Goal: Task Accomplishment & Management: Use online tool/utility

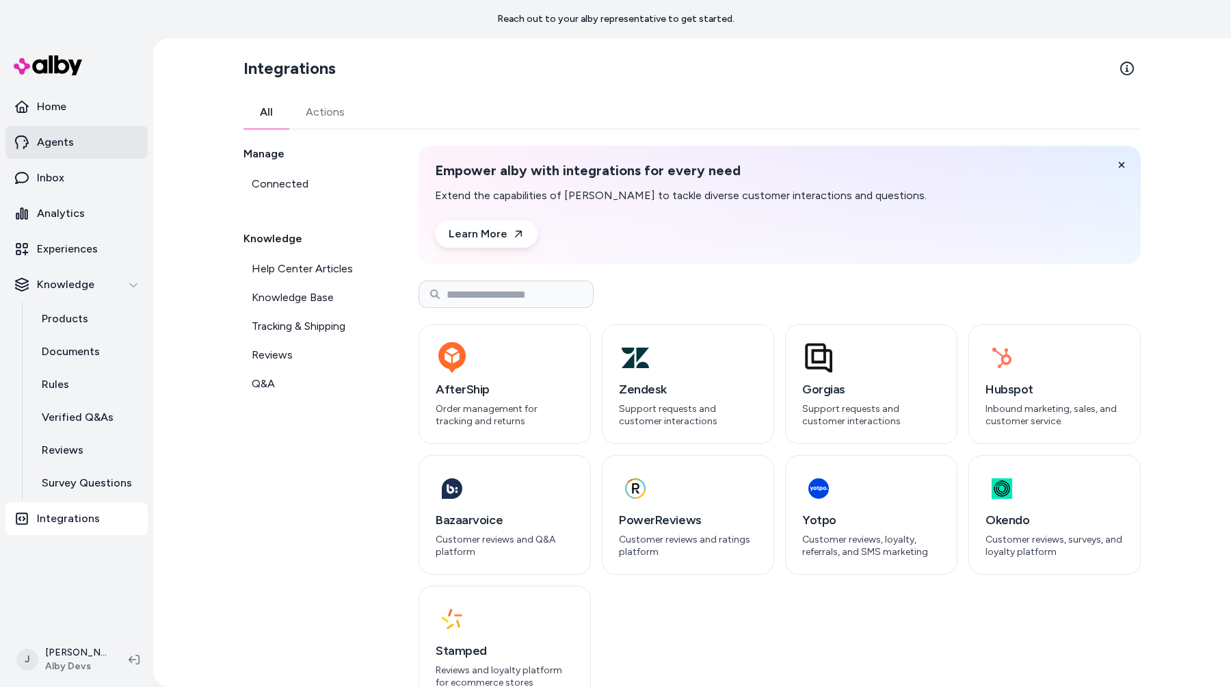
click at [122, 140] on link "Agents" at bounding box center [76, 142] width 142 height 33
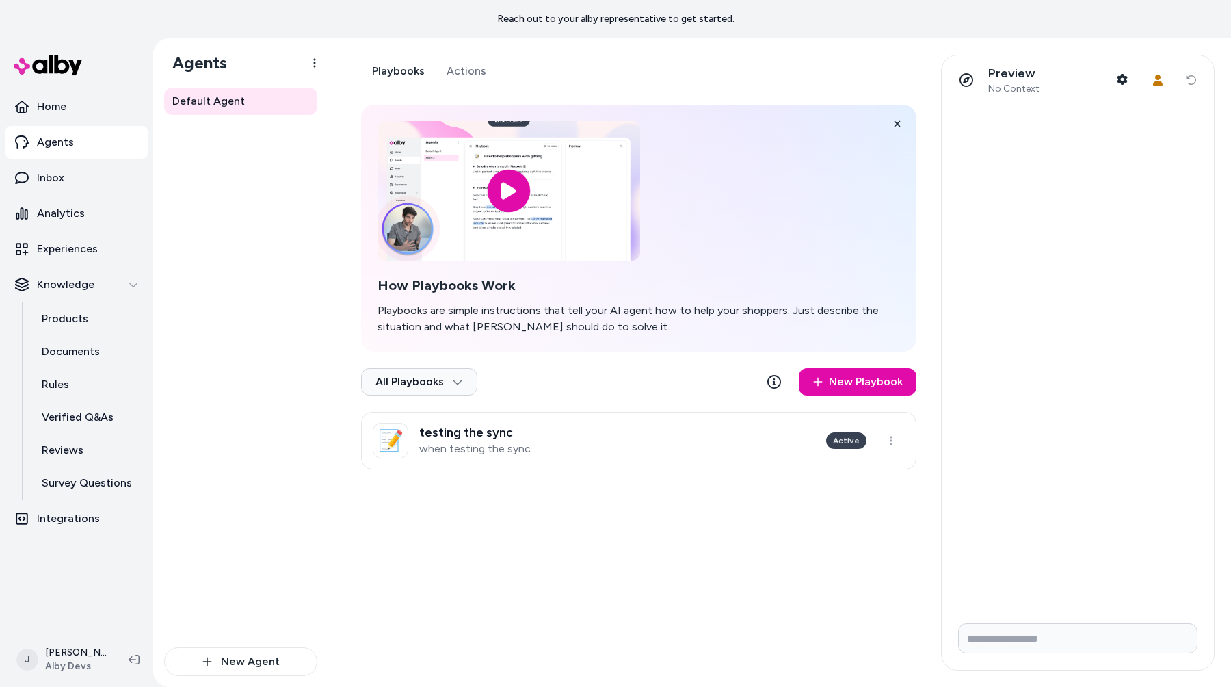
click at [456, 73] on link "Actions" at bounding box center [467, 71] width 62 height 33
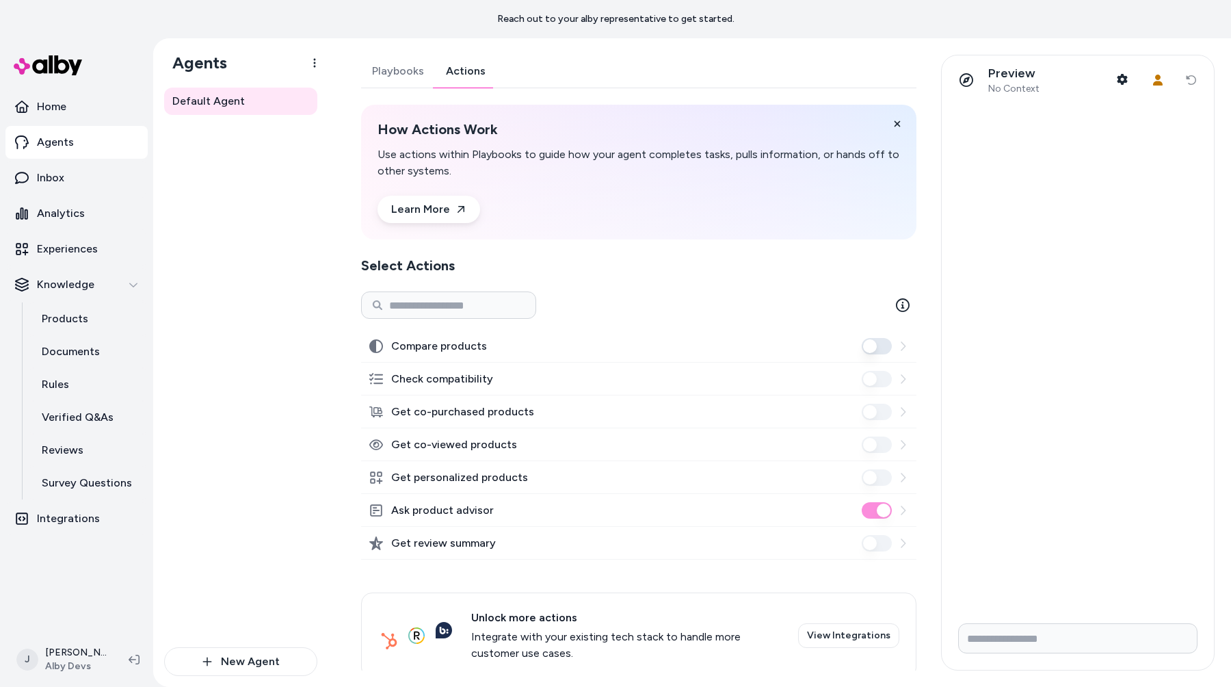
click at [905, 345] on icon at bounding box center [903, 345] width 5 height 9
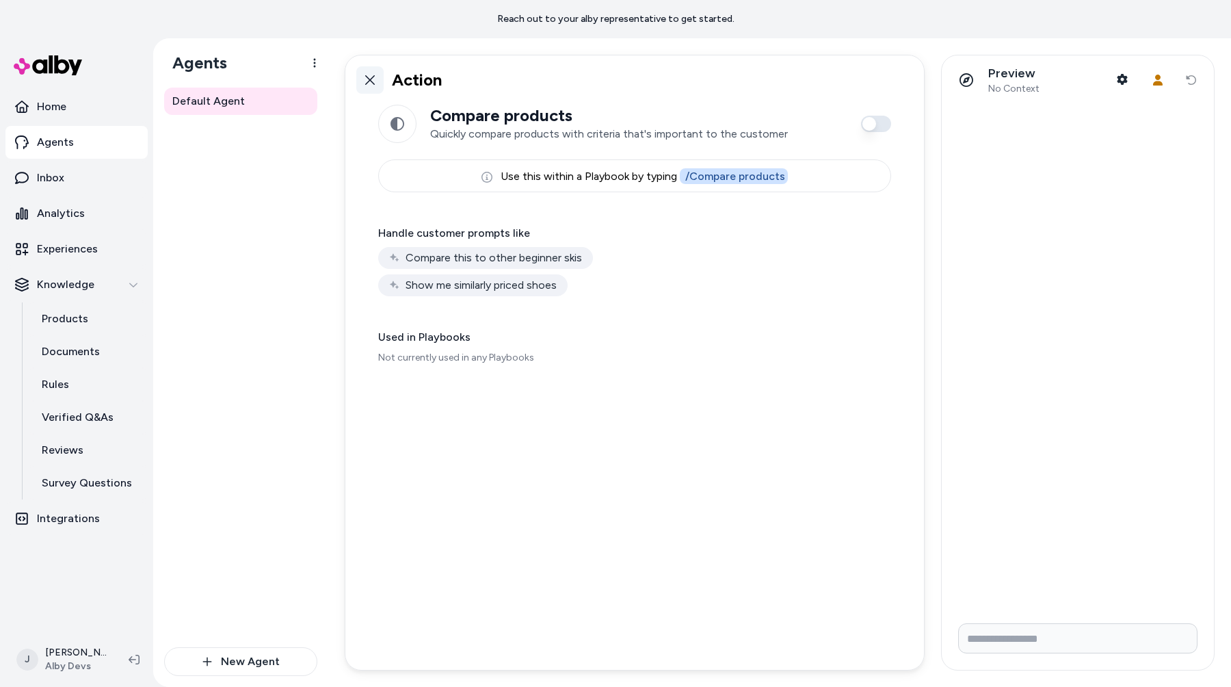
click at [367, 79] on icon at bounding box center [369, 80] width 11 height 11
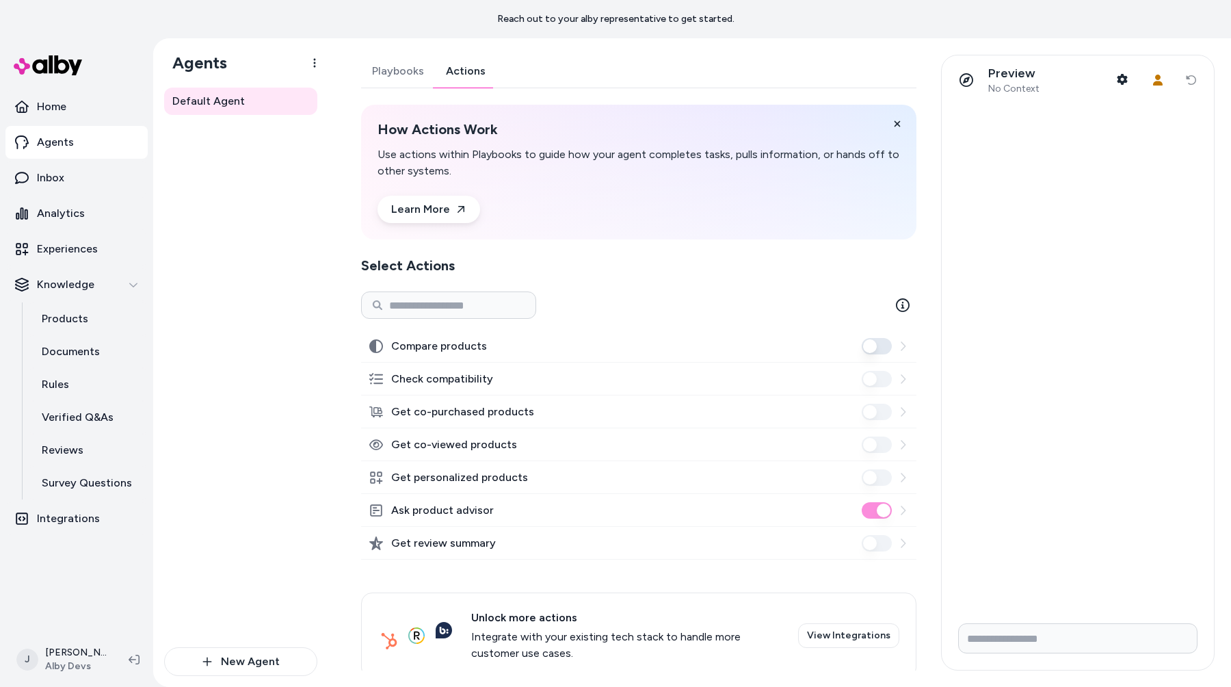
click at [902, 509] on icon at bounding box center [902, 510] width 11 height 11
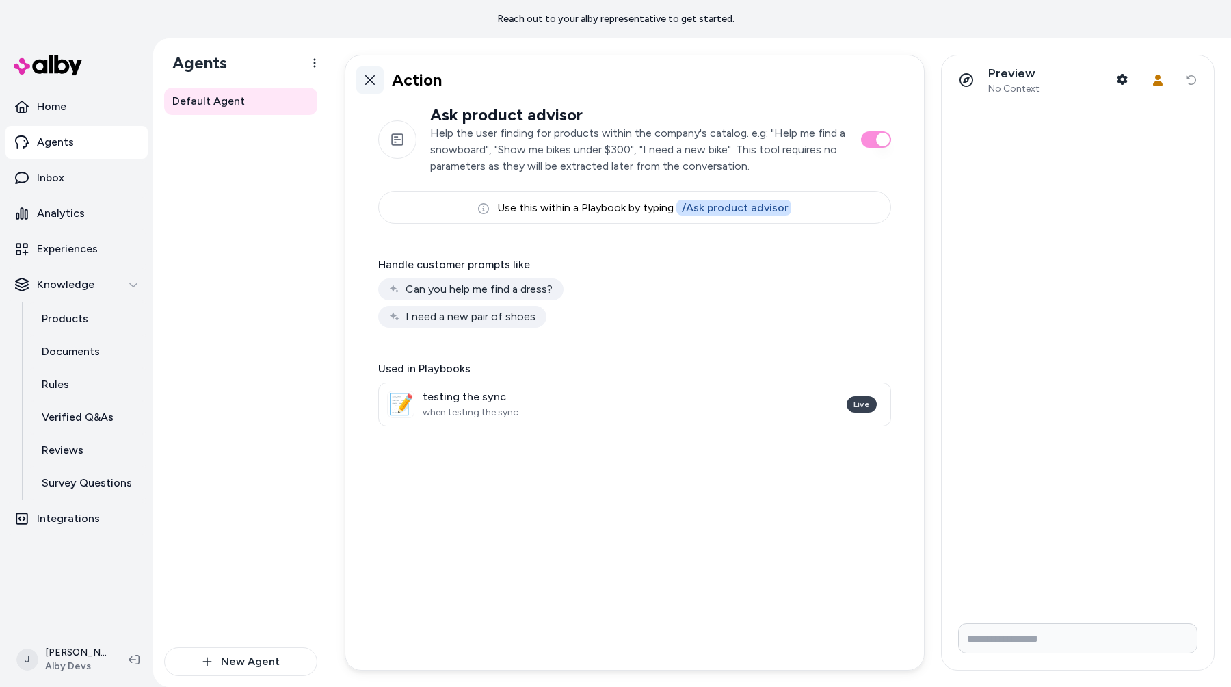
click at [362, 77] on link at bounding box center [369, 79] width 27 height 27
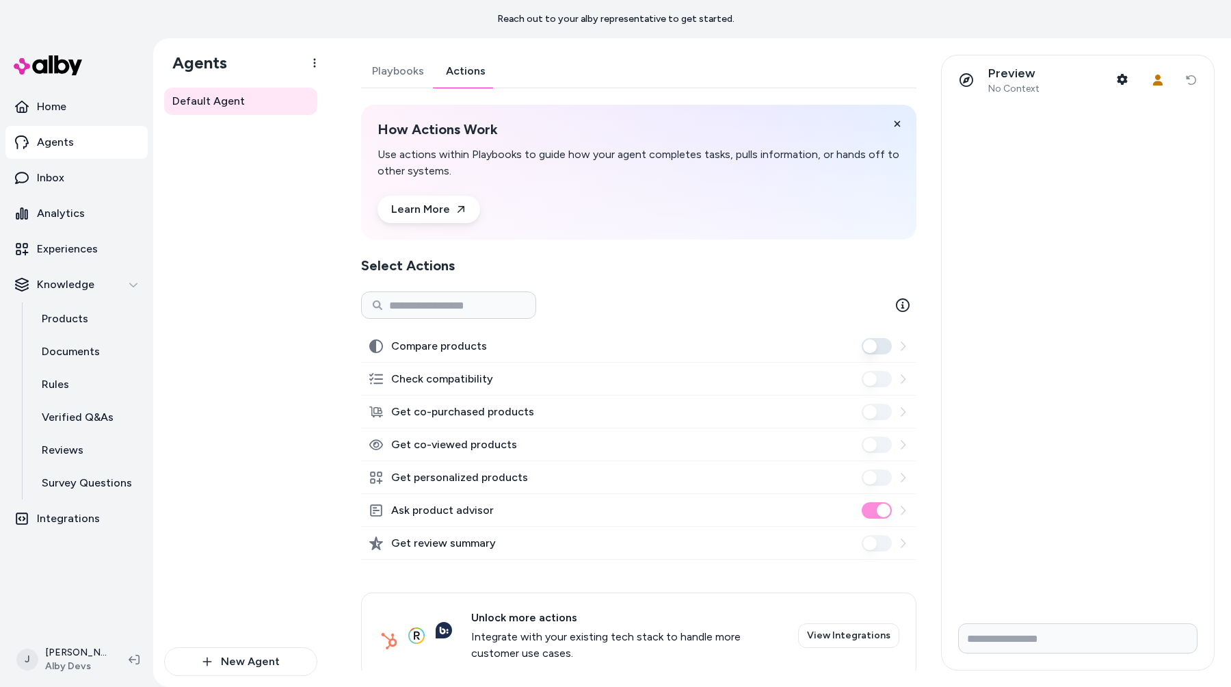
click at [278, 356] on div "Default Agent" at bounding box center [240, 367] width 153 height 559
click at [134, 658] on icon at bounding box center [134, 659] width 11 height 11
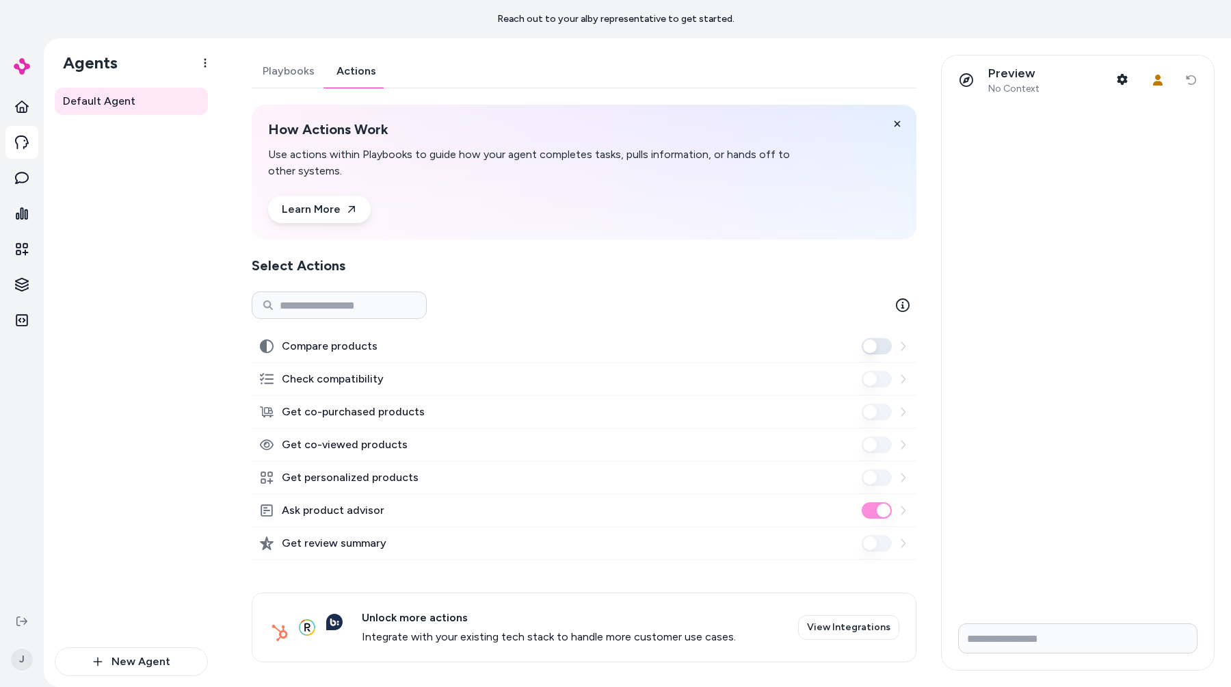
click at [146, 440] on div "Default Agent" at bounding box center [131, 367] width 153 height 559
click at [654, 226] on div "How Actions Work Use actions within Playbooks to guide how your agent completes…" at bounding box center [584, 172] width 665 height 135
click at [654, 252] on div "How Actions Work Use actions within Playbooks to guide how your agent completes…" at bounding box center [584, 383] width 665 height 557
